Goal: Task Accomplishment & Management: Manage account settings

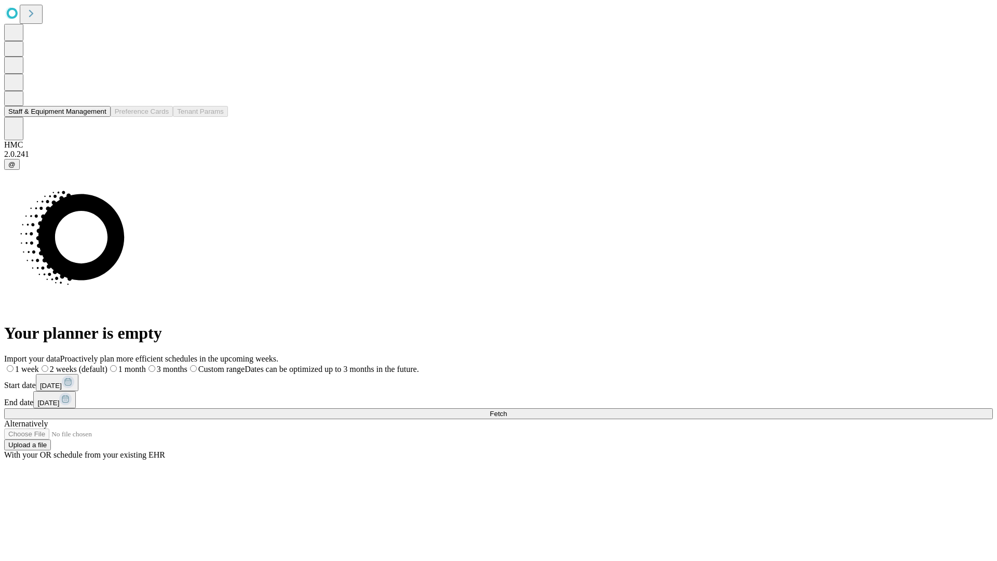
click at [99, 117] on button "Staff & Equipment Management" at bounding box center [57, 111] width 106 height 11
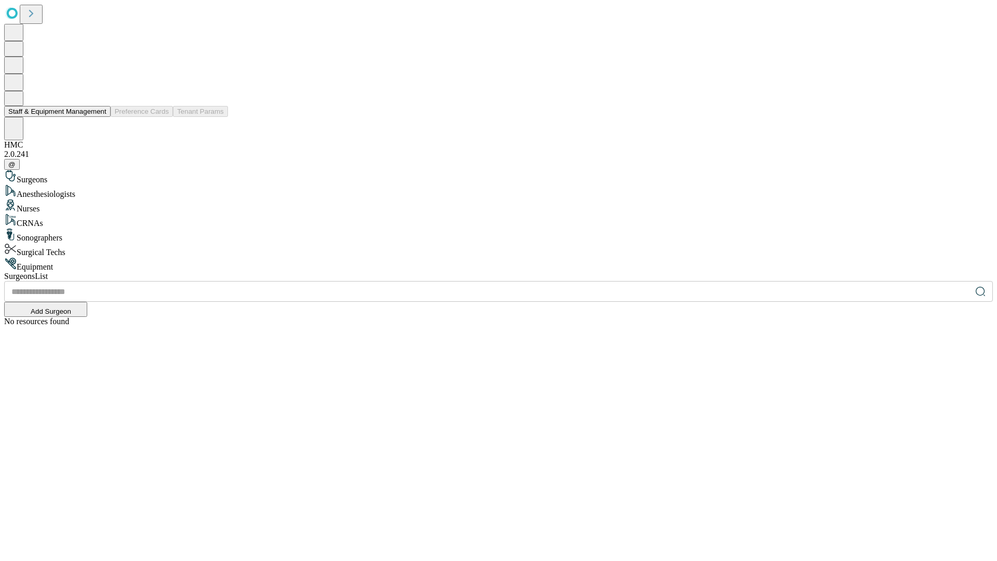
click at [99, 117] on button "Staff & Equipment Management" at bounding box center [57, 111] width 106 height 11
